Goal: Task Accomplishment & Management: Manage account settings

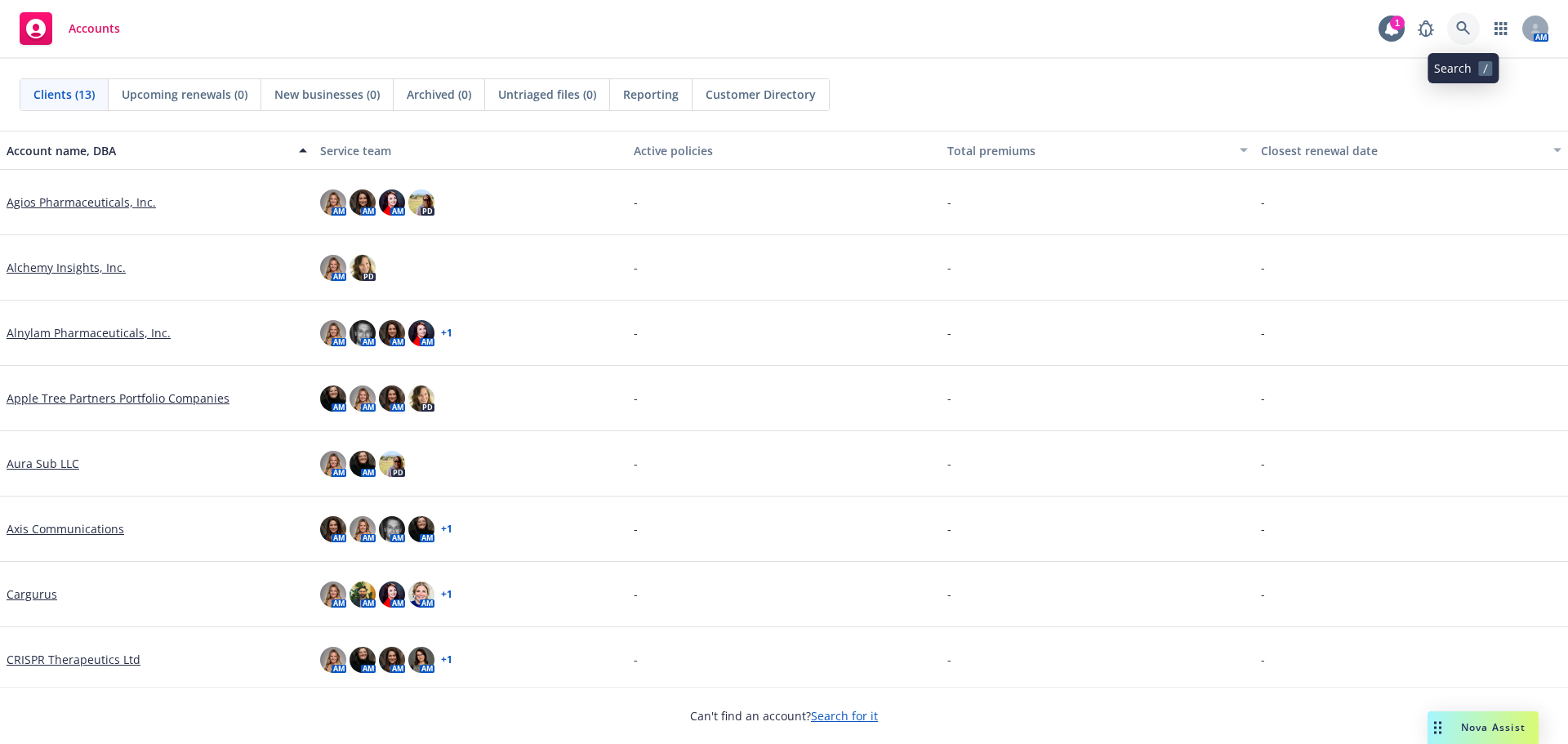
click at [1467, 31] on icon at bounding box center [1463, 28] width 15 height 15
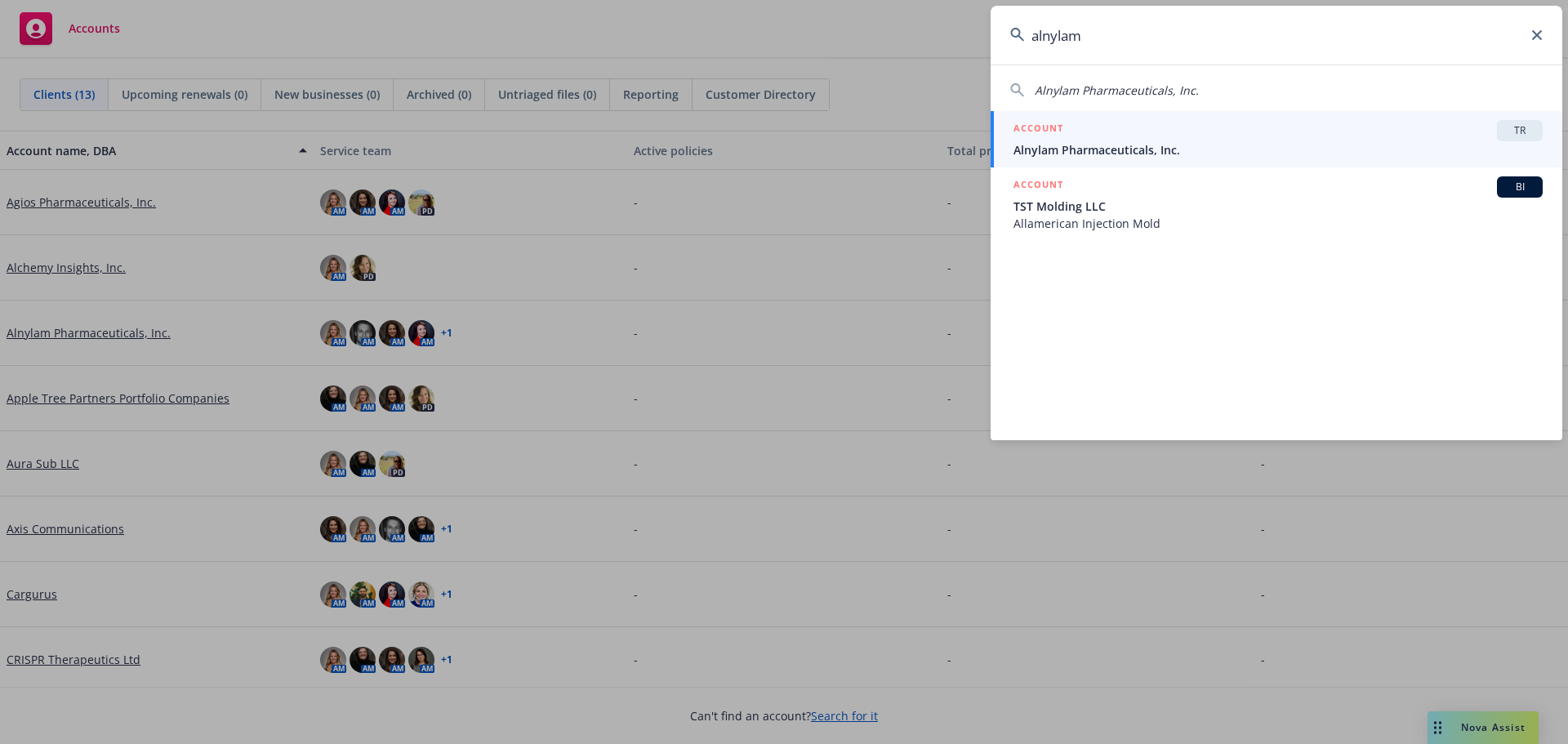
type input "alnylam"
click at [1245, 157] on span "Alnylam Pharmaceuticals, Inc." at bounding box center [1277, 149] width 529 height 17
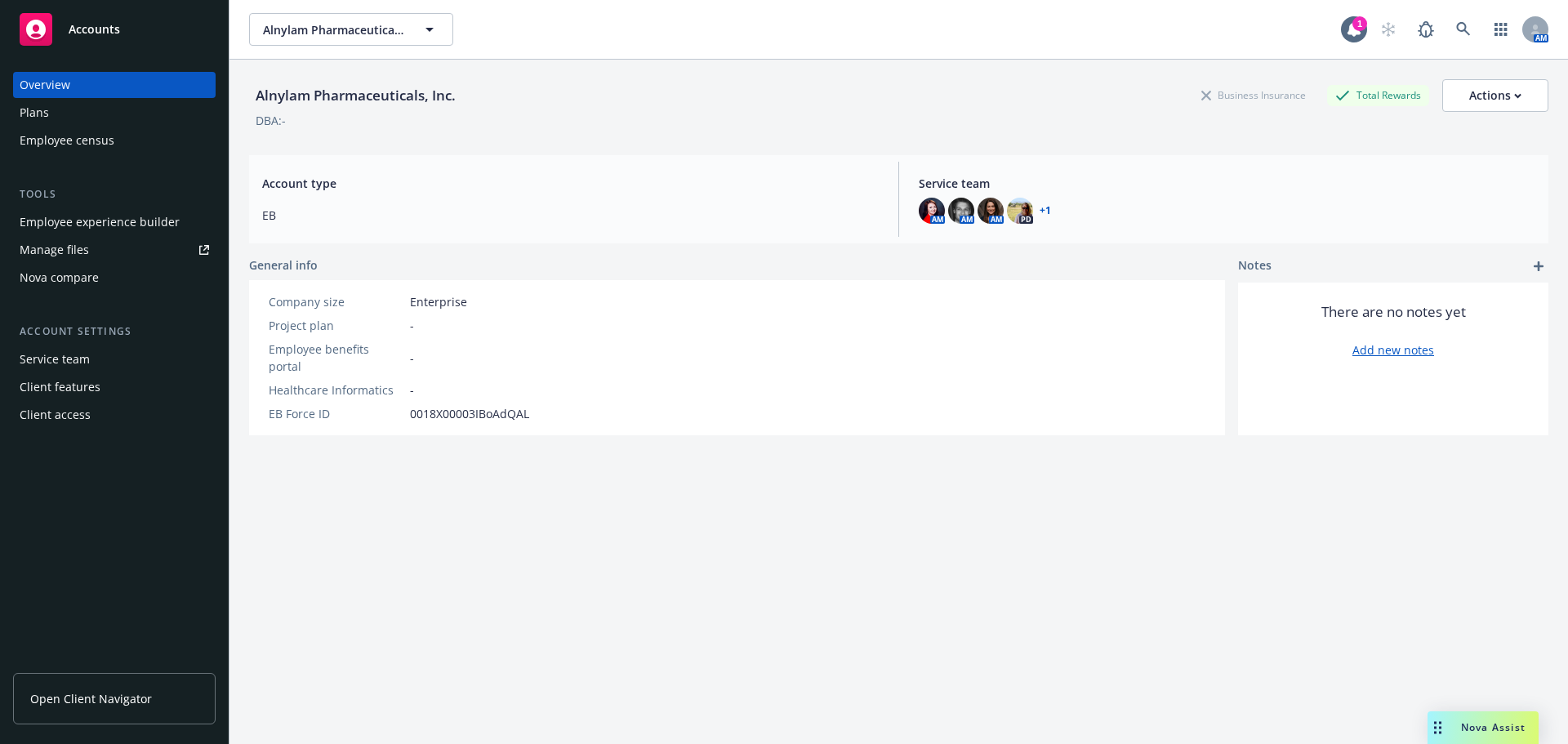
click at [115, 244] on link "Manage files" at bounding box center [114, 250] width 203 height 26
click at [68, 410] on div "Client access" at bounding box center [55, 414] width 71 height 26
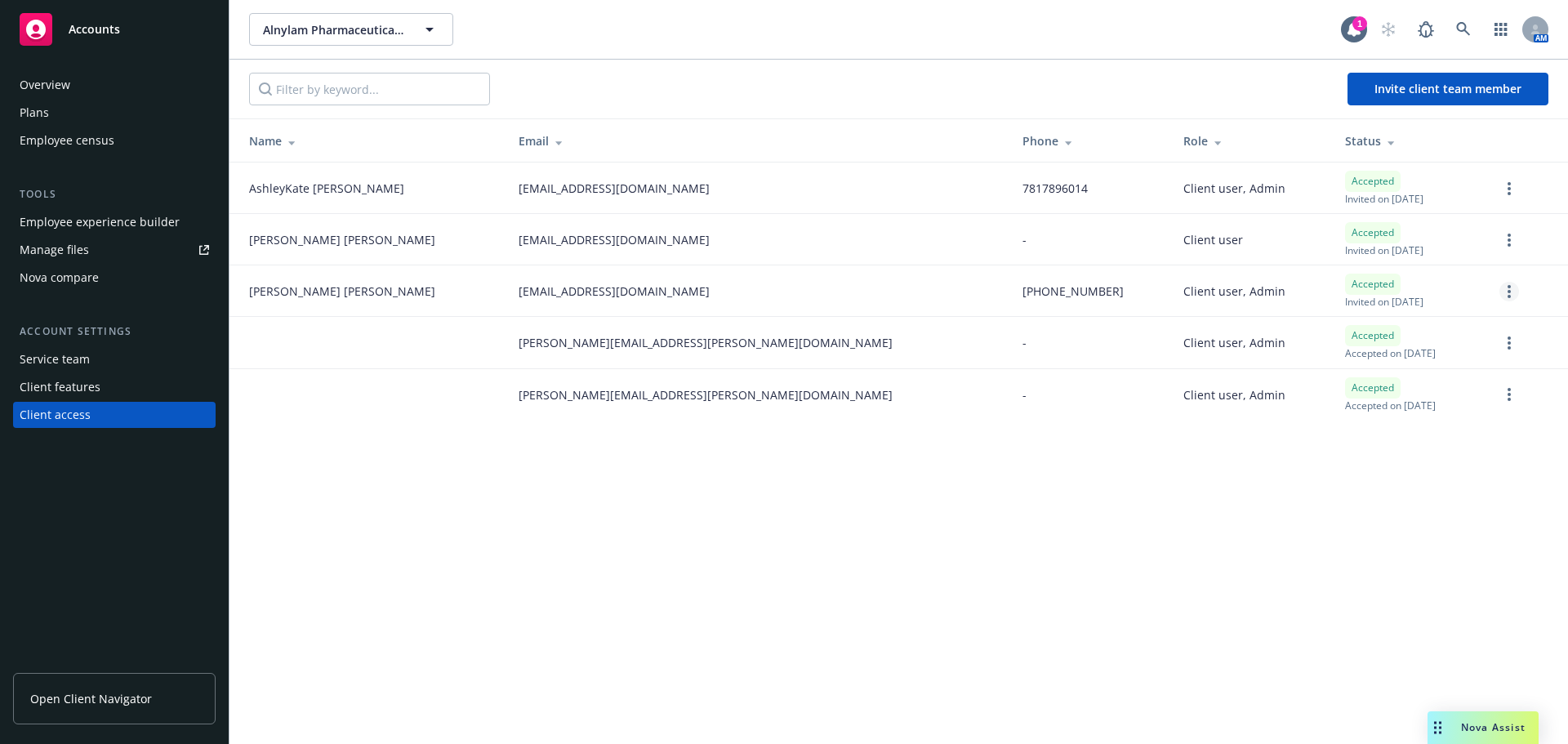
click at [1506, 294] on link "more" at bounding box center [1509, 292] width 20 height 20
drag, startPoint x: 1081, startPoint y: 471, endPoint x: 1069, endPoint y: 469, distance: 12.2
click at [1080, 471] on div "Alnylam Pharmaceuticals, Inc. Alnylam Pharmaceuticals, Inc. 1 AM Invite client …" at bounding box center [898, 372] width 1338 height 744
click at [1506, 291] on link "more" at bounding box center [1509, 292] width 20 height 20
drag, startPoint x: 109, startPoint y: 695, endPoint x: 176, endPoint y: 684, distance: 67.9
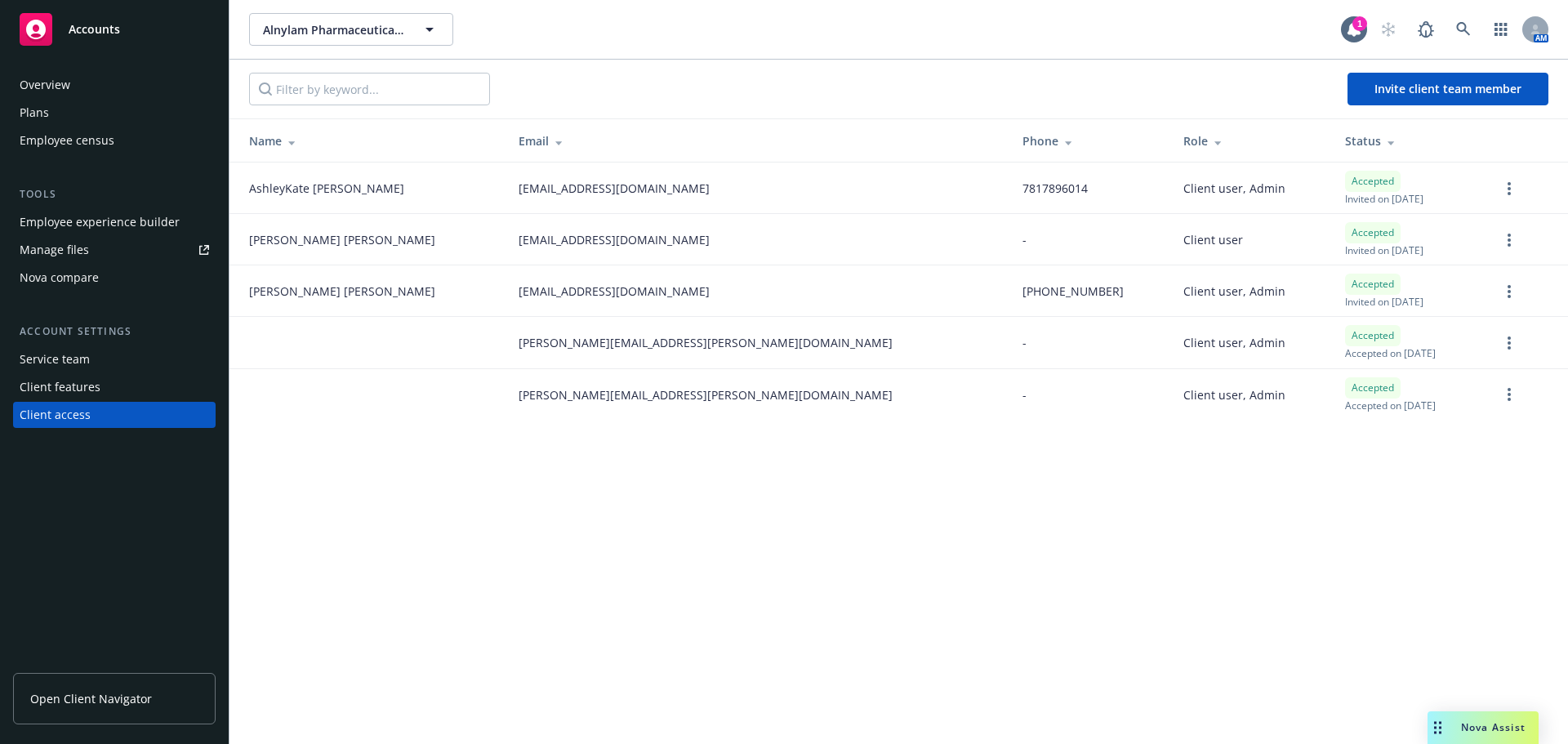
click at [109, 695] on span "Open Client Navigator" at bounding box center [91, 698] width 122 height 17
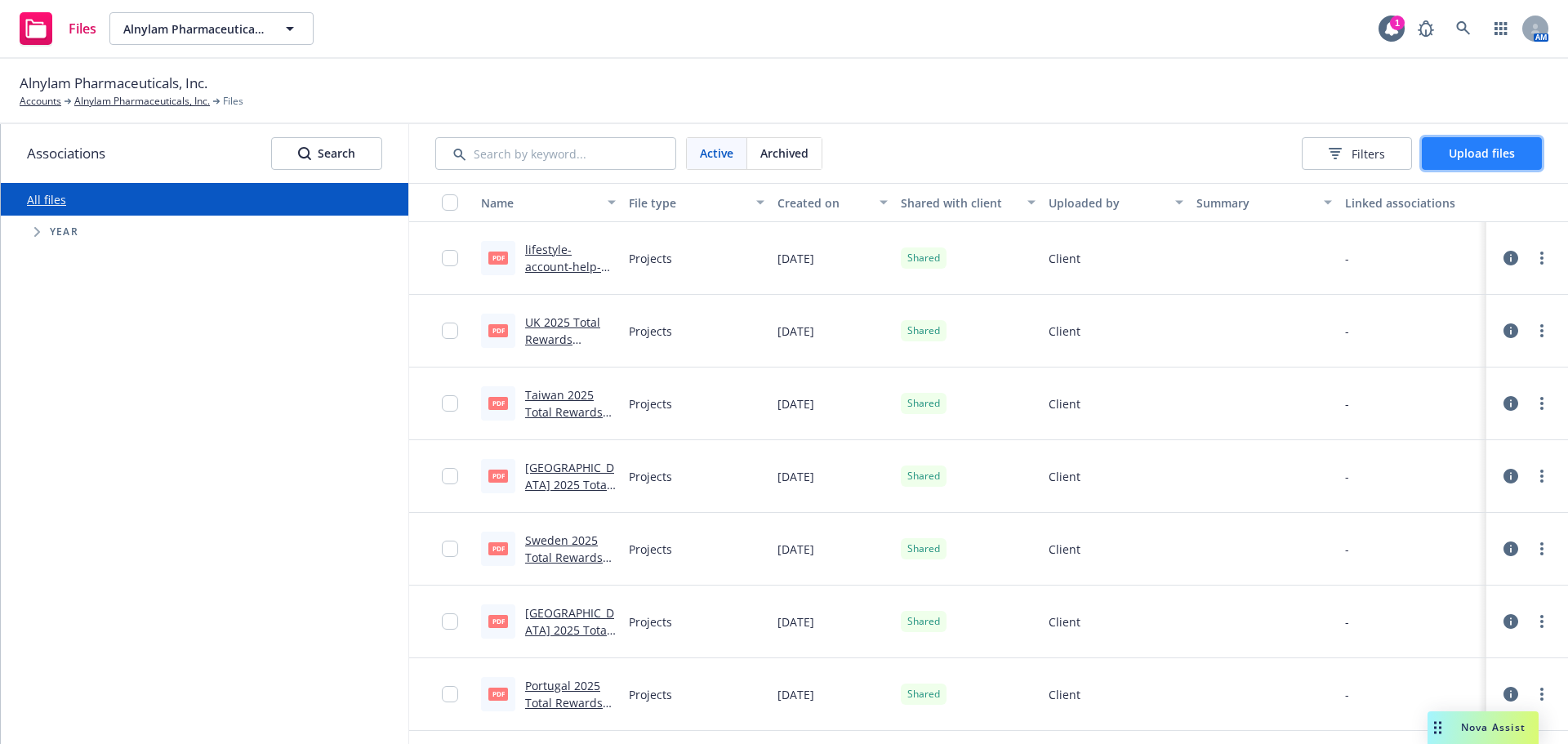
click at [1503, 157] on span "Upload files" at bounding box center [1481, 153] width 66 height 15
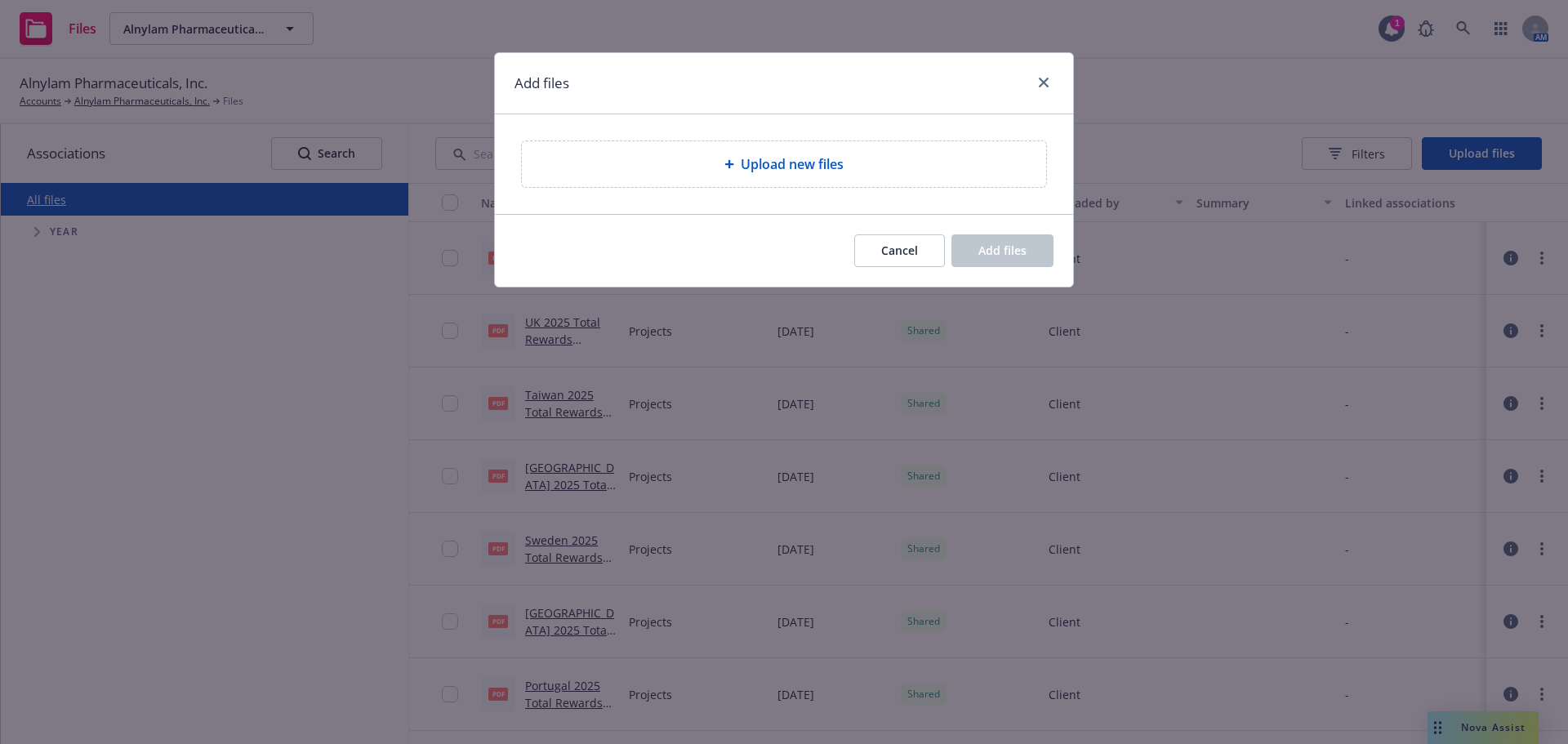
click at [831, 174] on div "Upload new files" at bounding box center [783, 164] width 524 height 45
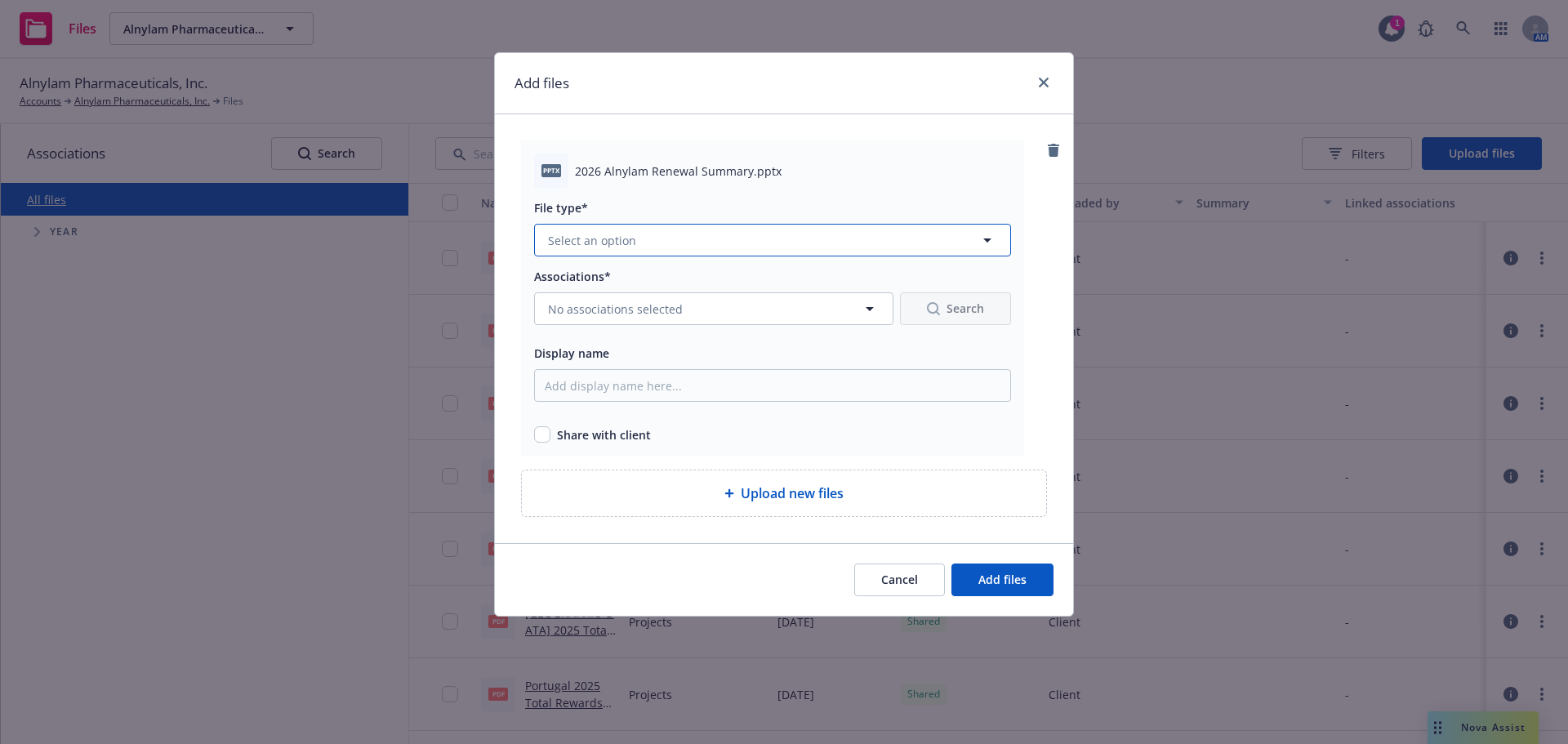
click at [758, 234] on button "Select an option" at bounding box center [772, 240] width 477 height 33
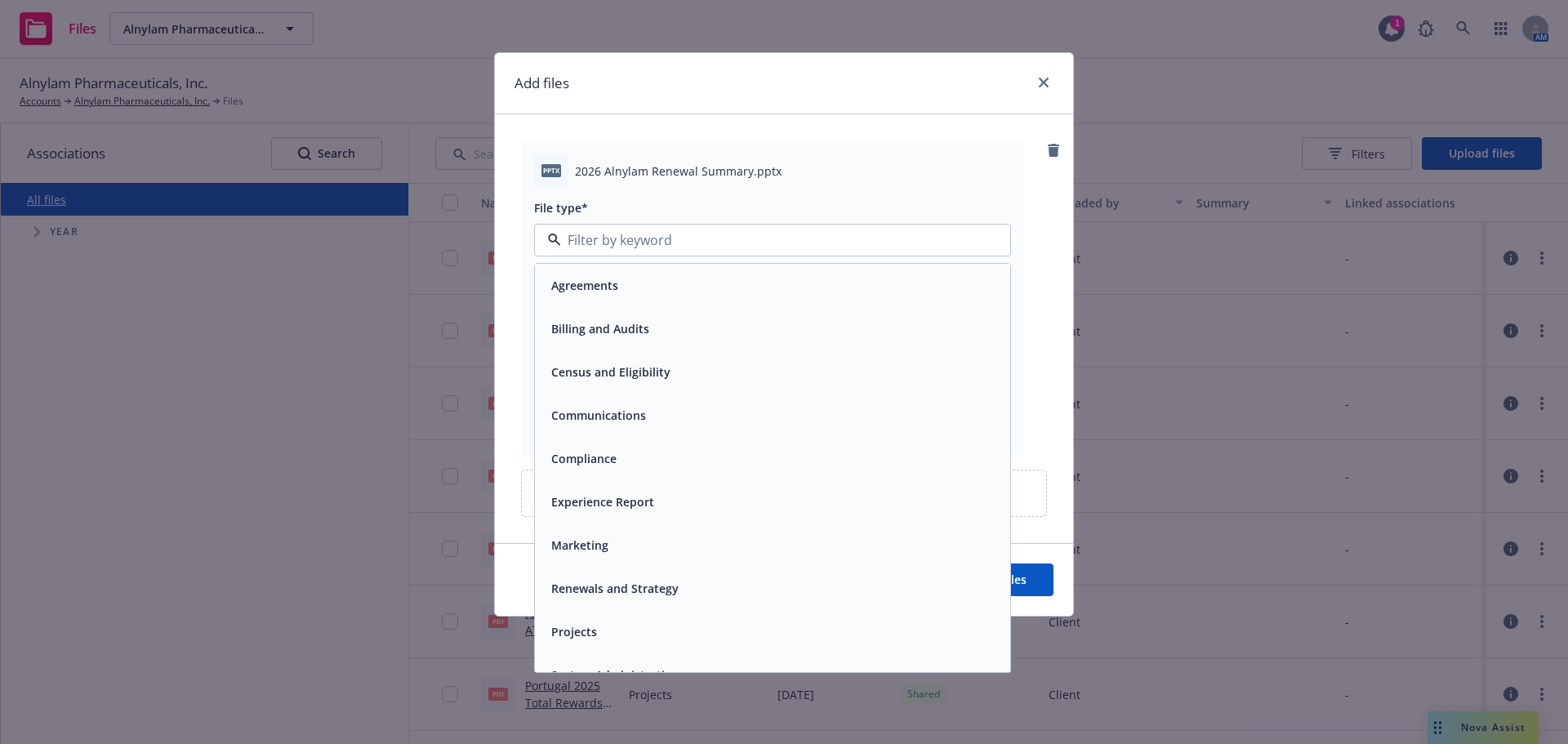
click at [727, 593] on div "Renewals and Strategy" at bounding box center [772, 589] width 456 height 24
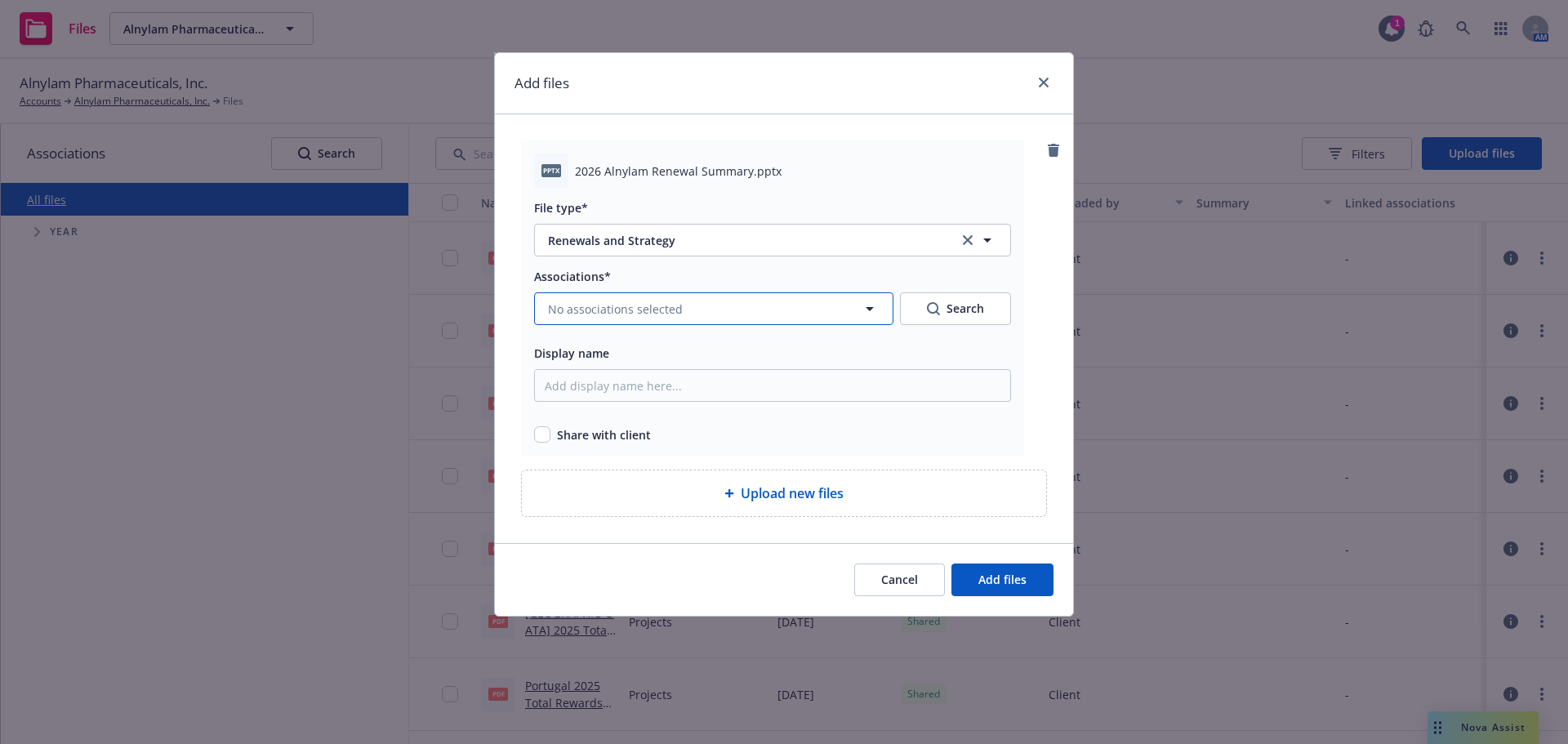
click at [742, 313] on button "No associations selected" at bounding box center [713, 309] width 359 height 33
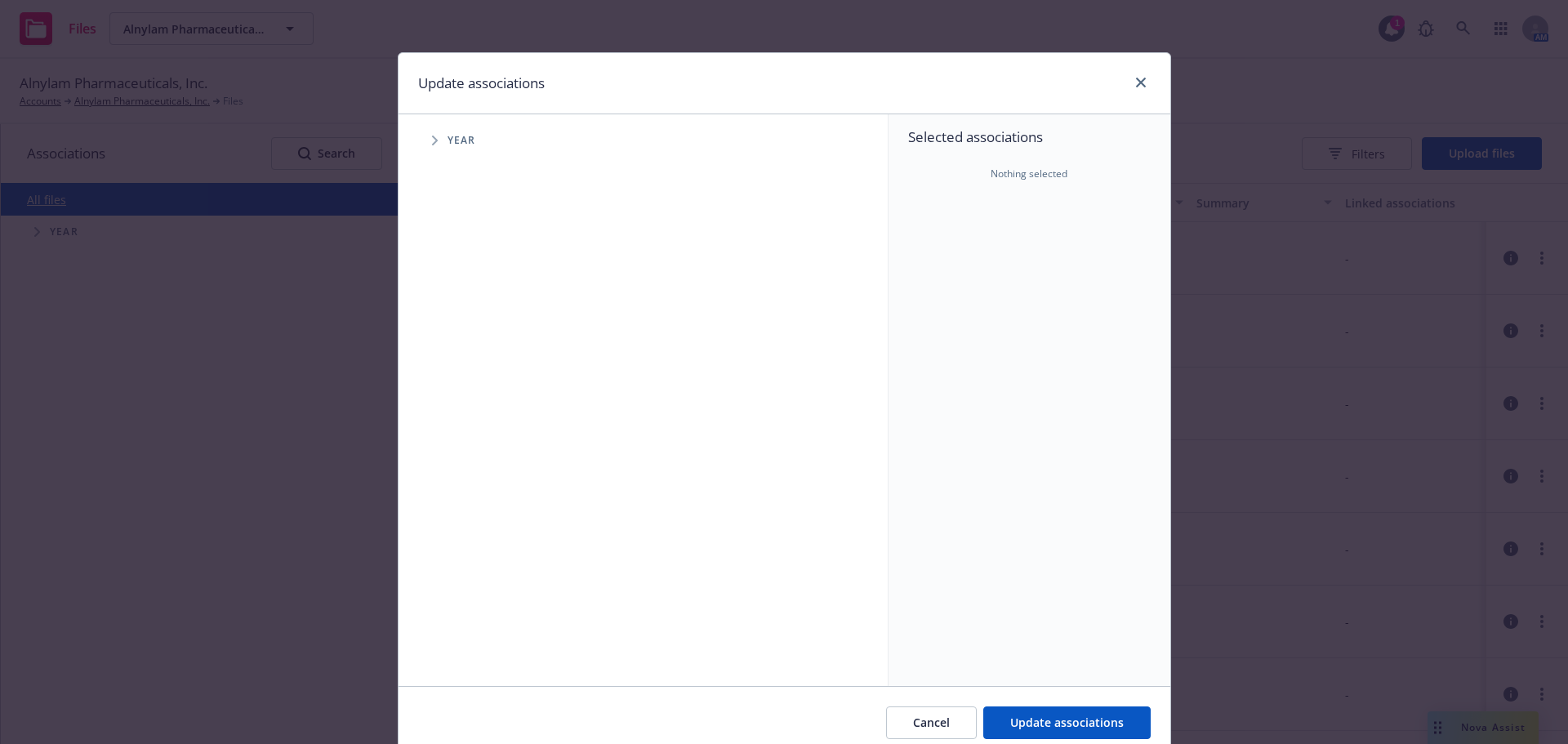
click at [458, 139] on span "Year" at bounding box center [461, 140] width 28 height 10
click at [433, 140] on span "Tree Example" at bounding box center [434, 140] width 26 height 26
click at [471, 404] on input "Tree Example" at bounding box center [476, 402] width 16 height 16
checkbox input "true"
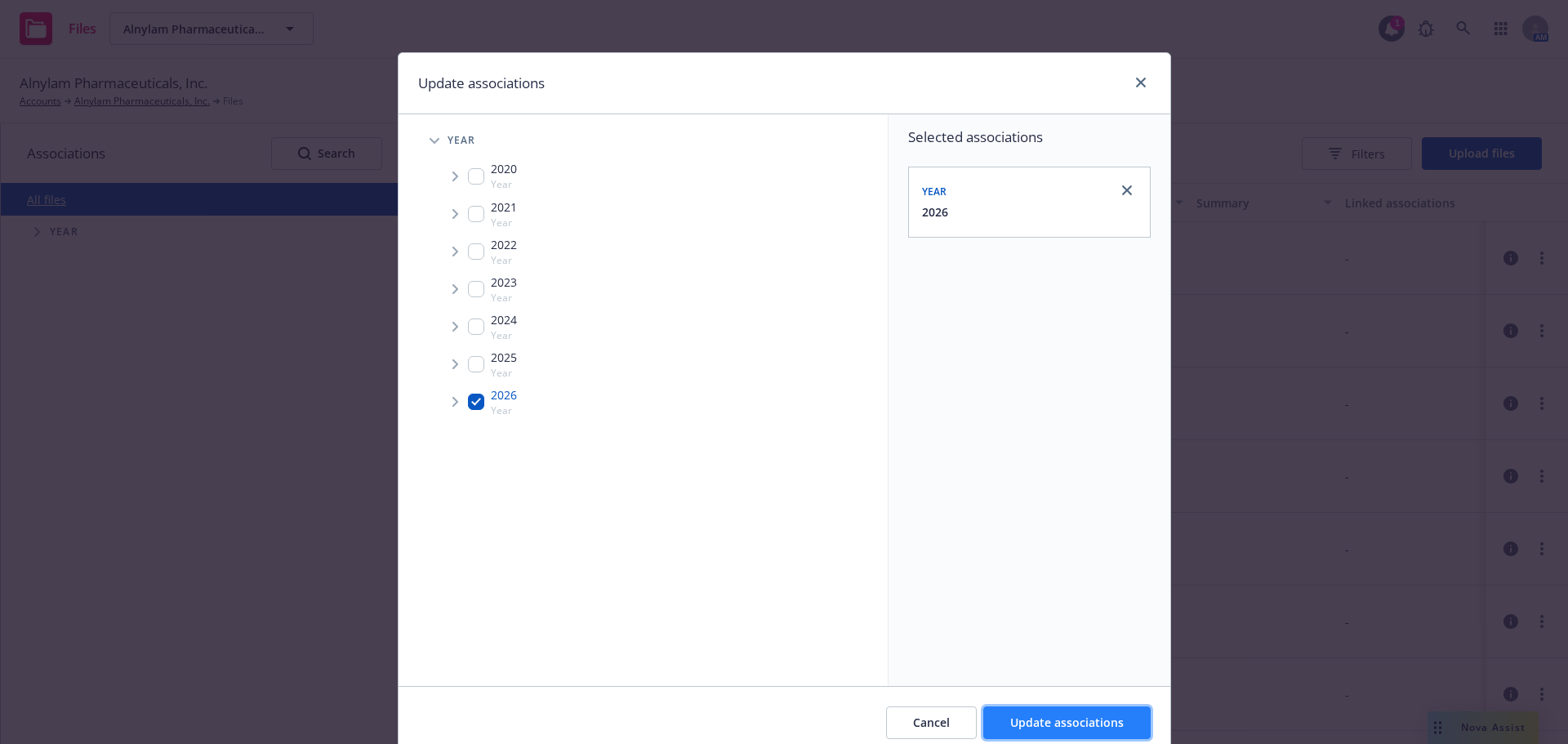
click at [1052, 723] on span "Update associations" at bounding box center [1067, 721] width 114 height 15
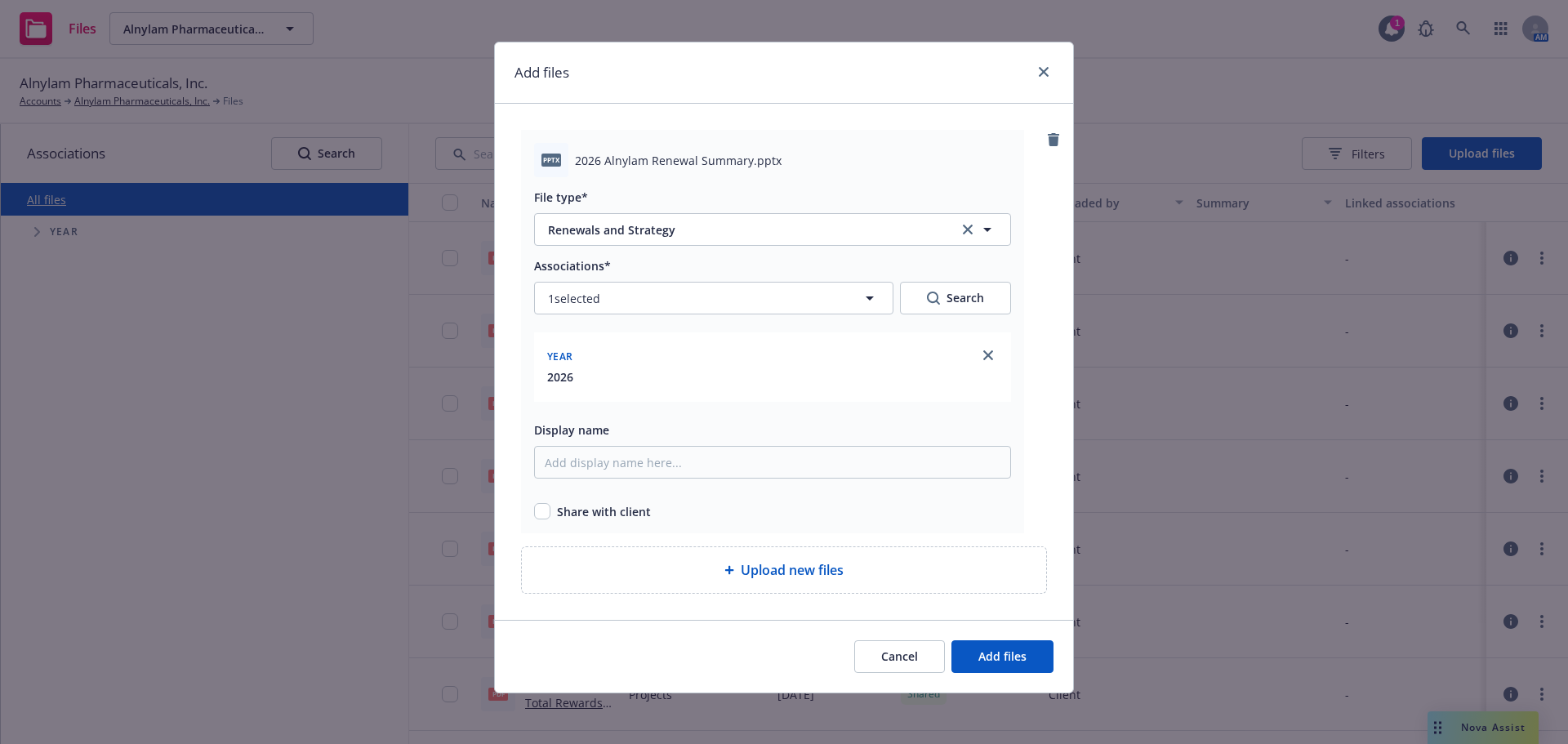
scroll to position [12, 0]
click at [536, 512] on input "checkbox" at bounding box center [542, 510] width 16 height 16
checkbox input "true"
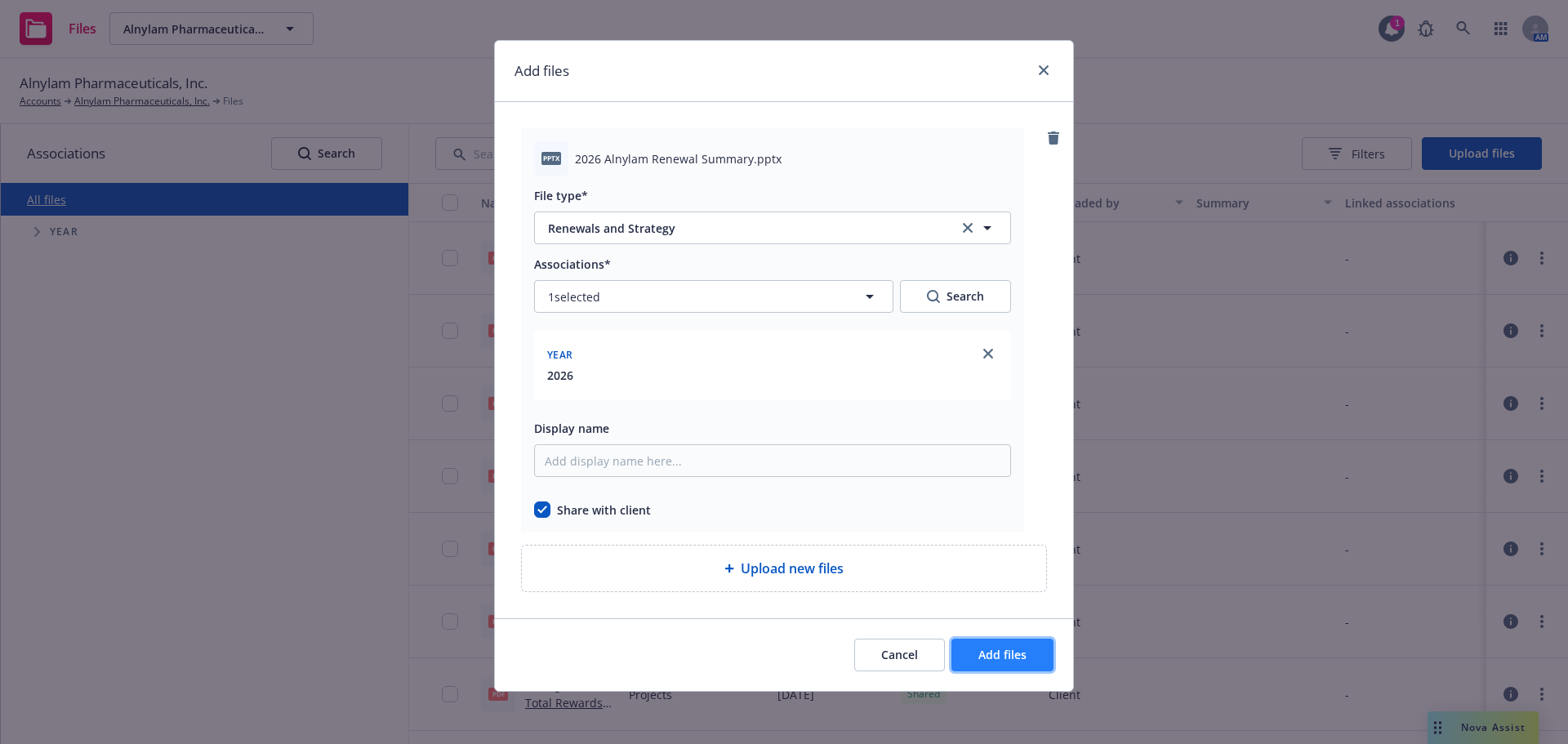
click at [987, 658] on span "Add files" at bounding box center [1002, 654] width 48 height 15
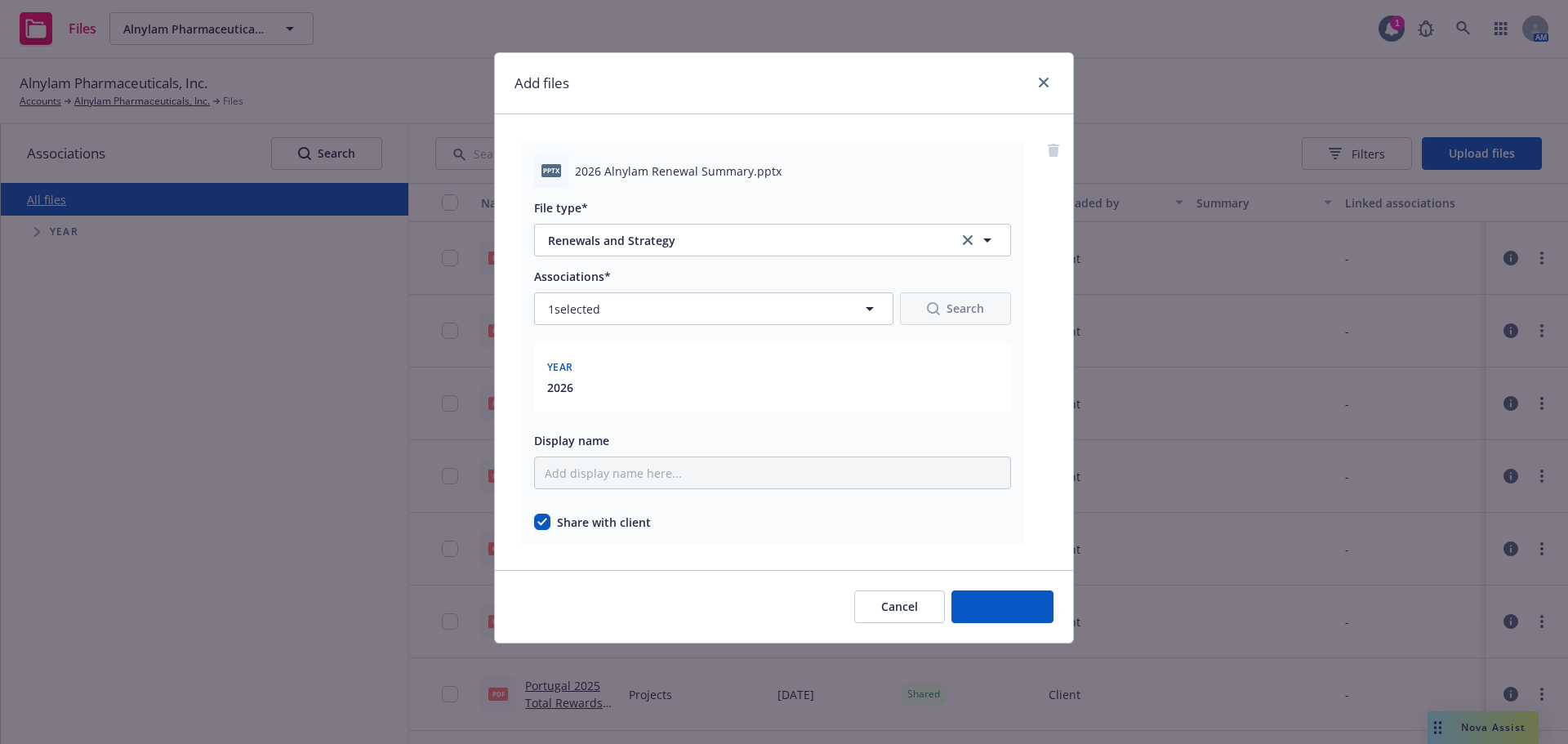
scroll to position [0, 0]
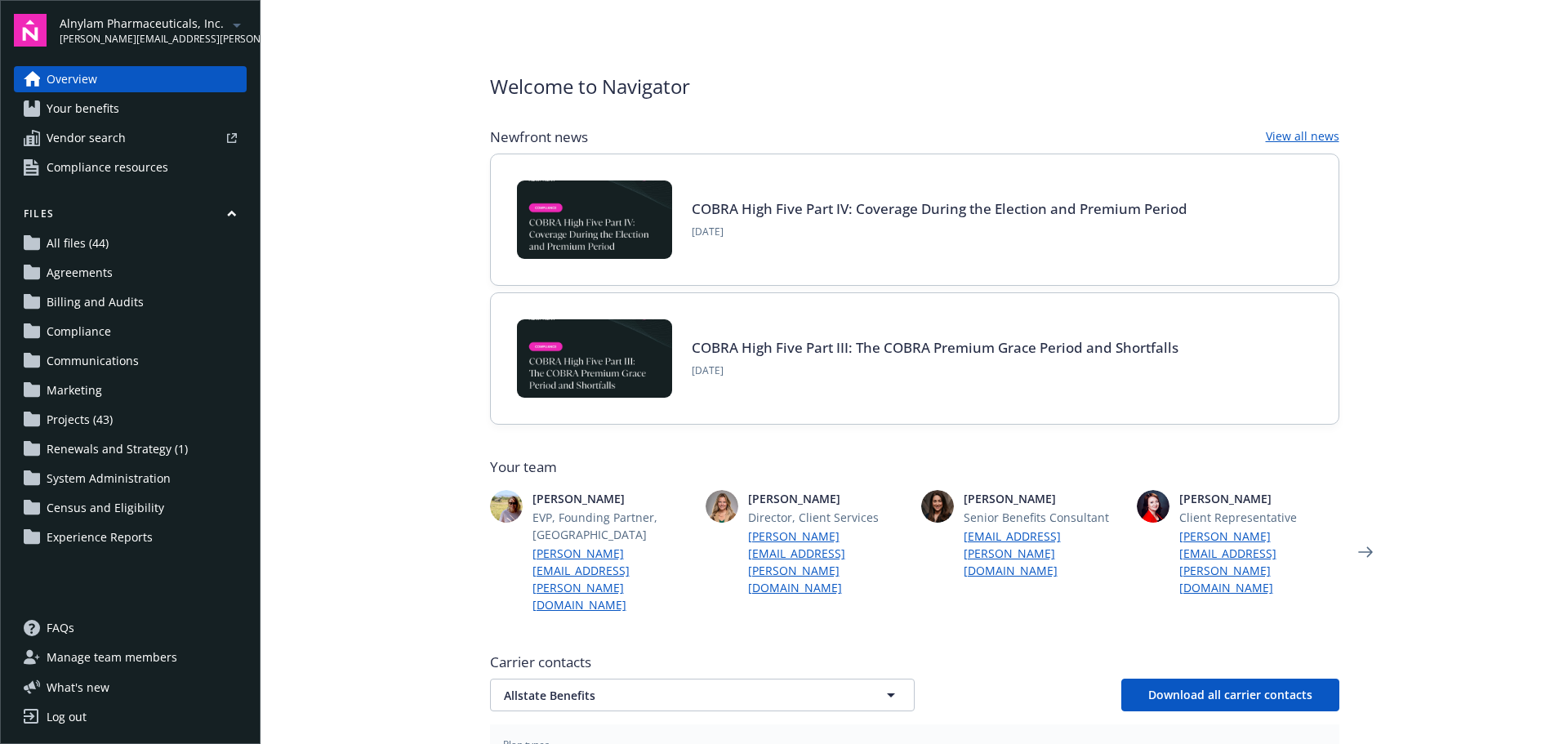
click at [387, 217] on main "Welcome to Navigator Newfront news View all news COBRA High Five Part IV: Cover…" at bounding box center [914, 372] width 1307 height 744
click at [327, 212] on main "Welcome to Navigator Newfront news View all news COBRA High Five Part IV: Cover…" at bounding box center [914, 372] width 1307 height 744
click at [142, 70] on link "Overview" at bounding box center [130, 79] width 233 height 26
click at [112, 110] on span "Your benefits" at bounding box center [83, 108] width 73 height 26
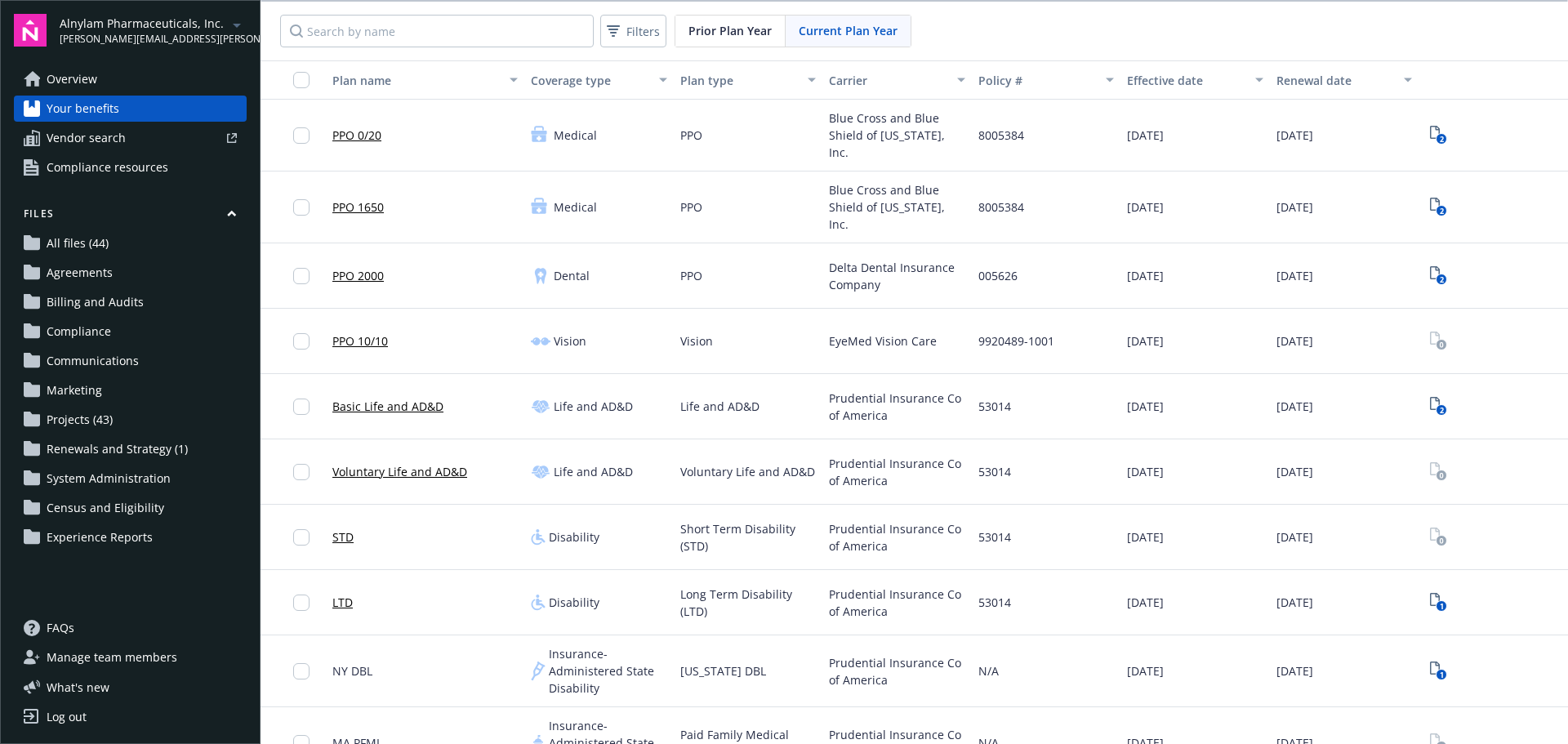
click at [141, 83] on link "Overview" at bounding box center [130, 79] width 233 height 26
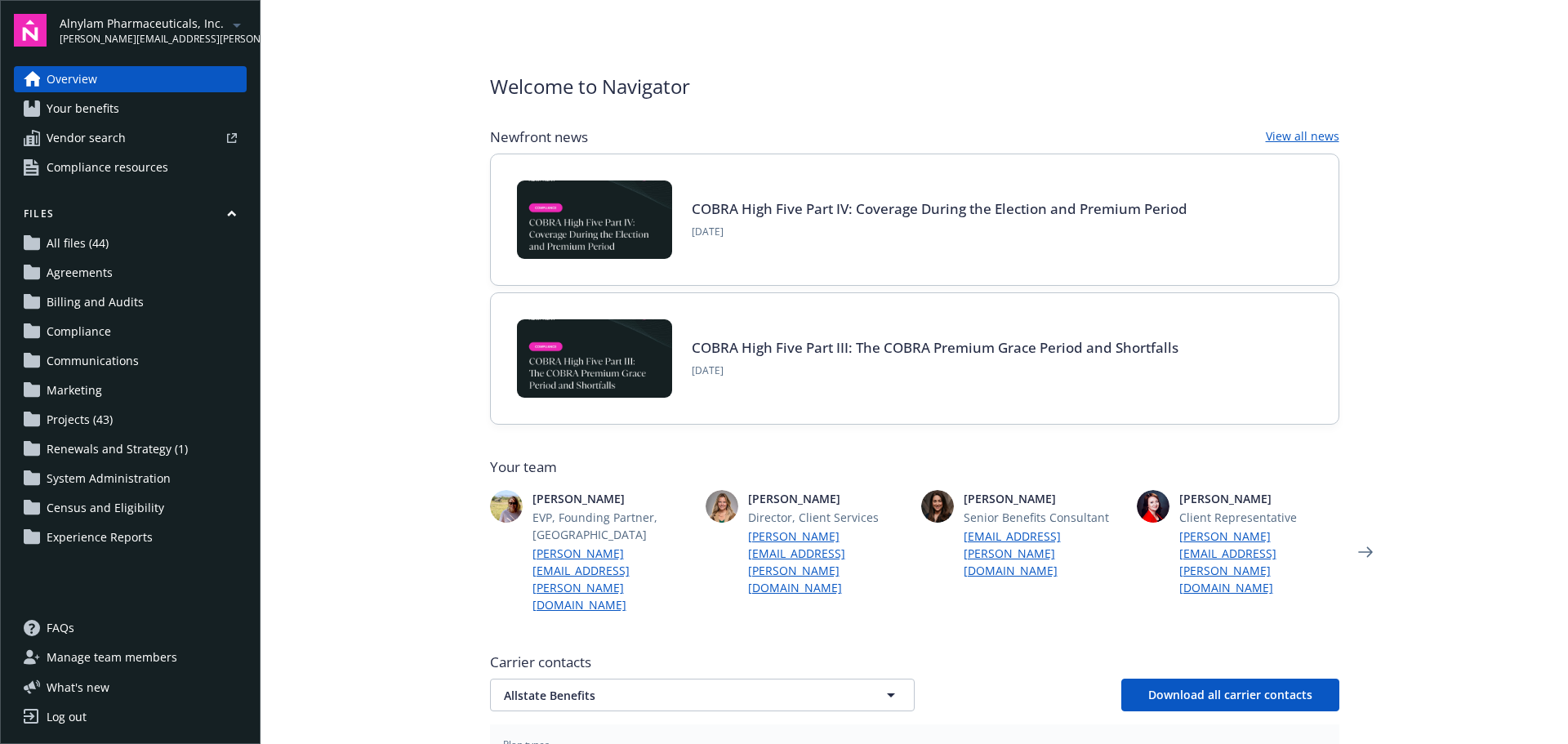
click at [149, 35] on span "[PERSON_NAME][EMAIL_ADDRESS][PERSON_NAME][DOMAIN_NAME]" at bounding box center [144, 39] width 167 height 15
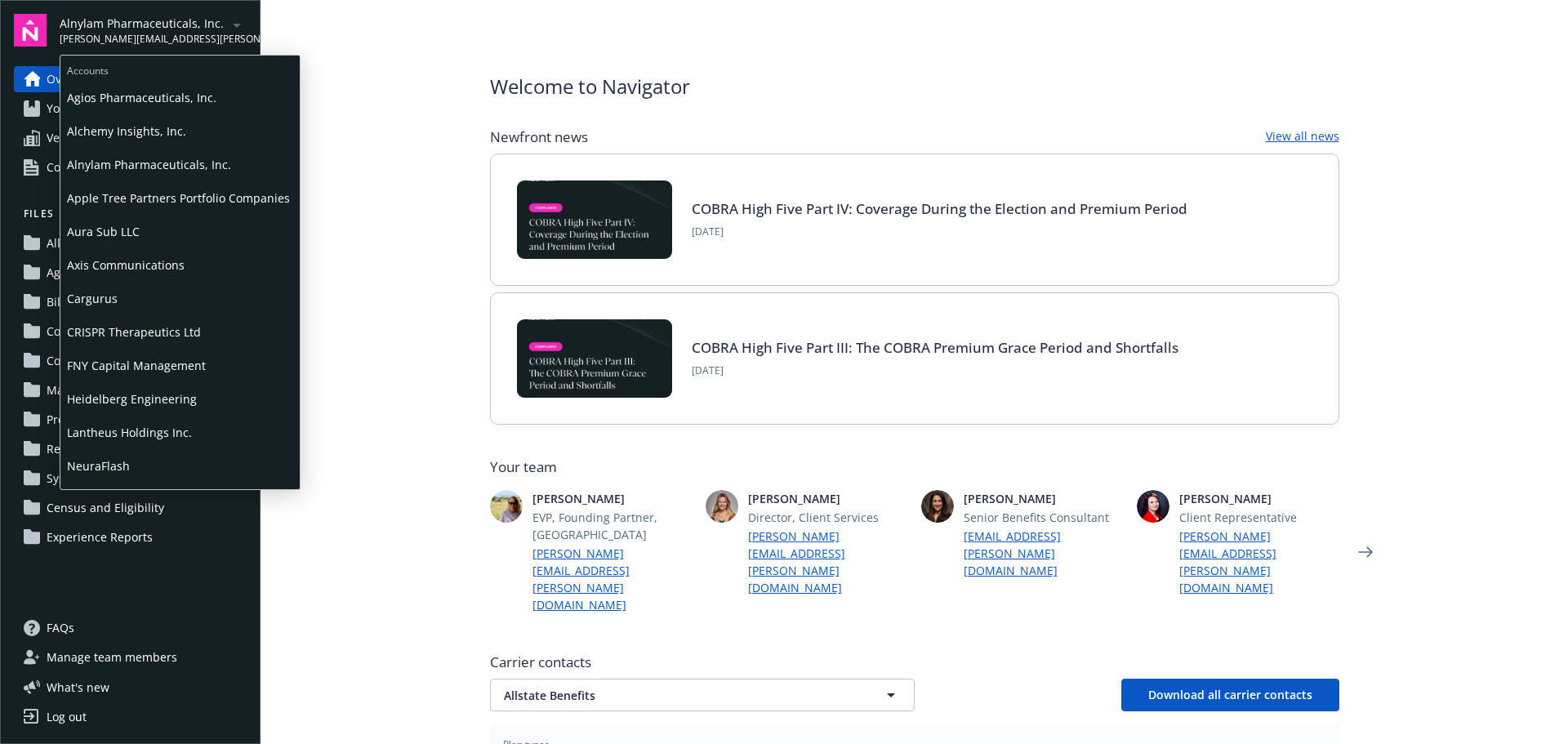
click at [139, 167] on span "Alnylam Pharmaceuticals, Inc." at bounding box center [180, 164] width 226 height 34
